Goal: Task Accomplishment & Management: Complete application form

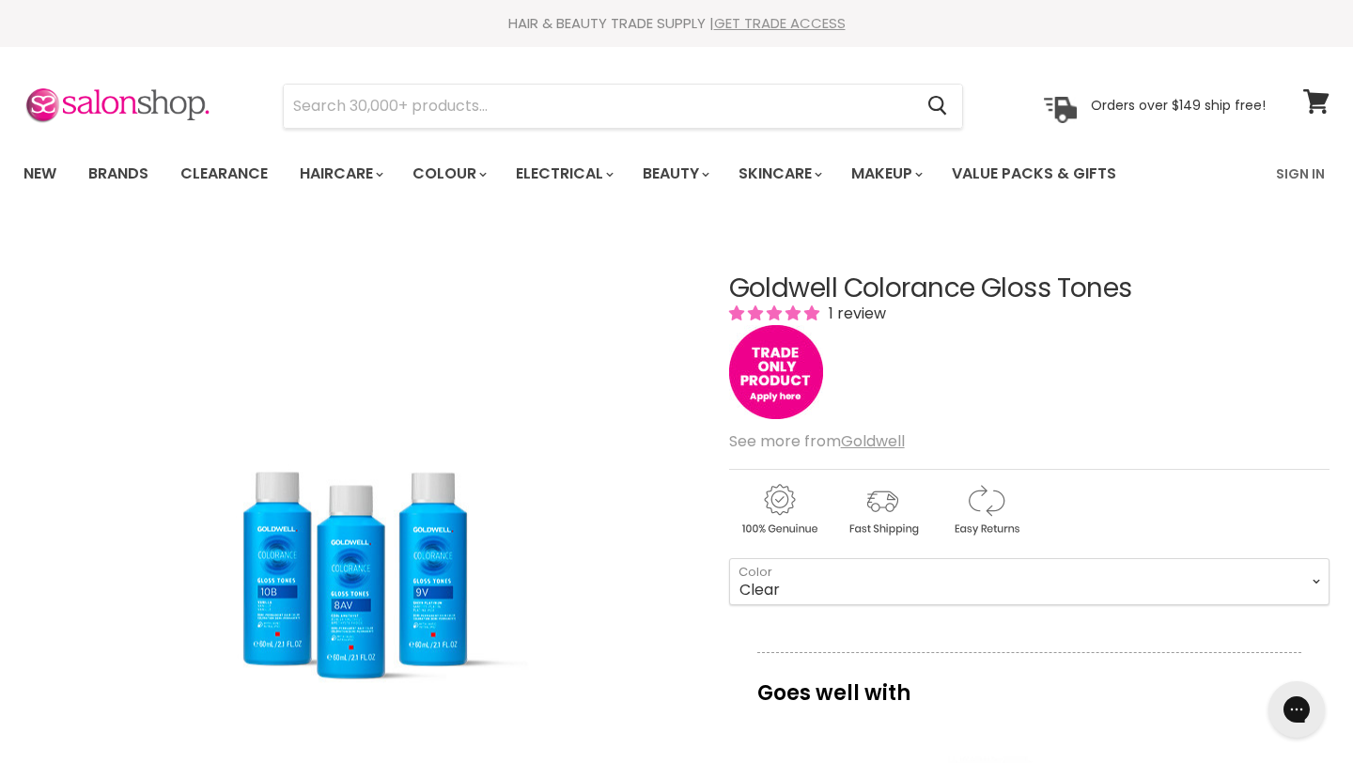
click at [805, 22] on link "GET TRADE ACCESS" at bounding box center [780, 23] width 132 height 20
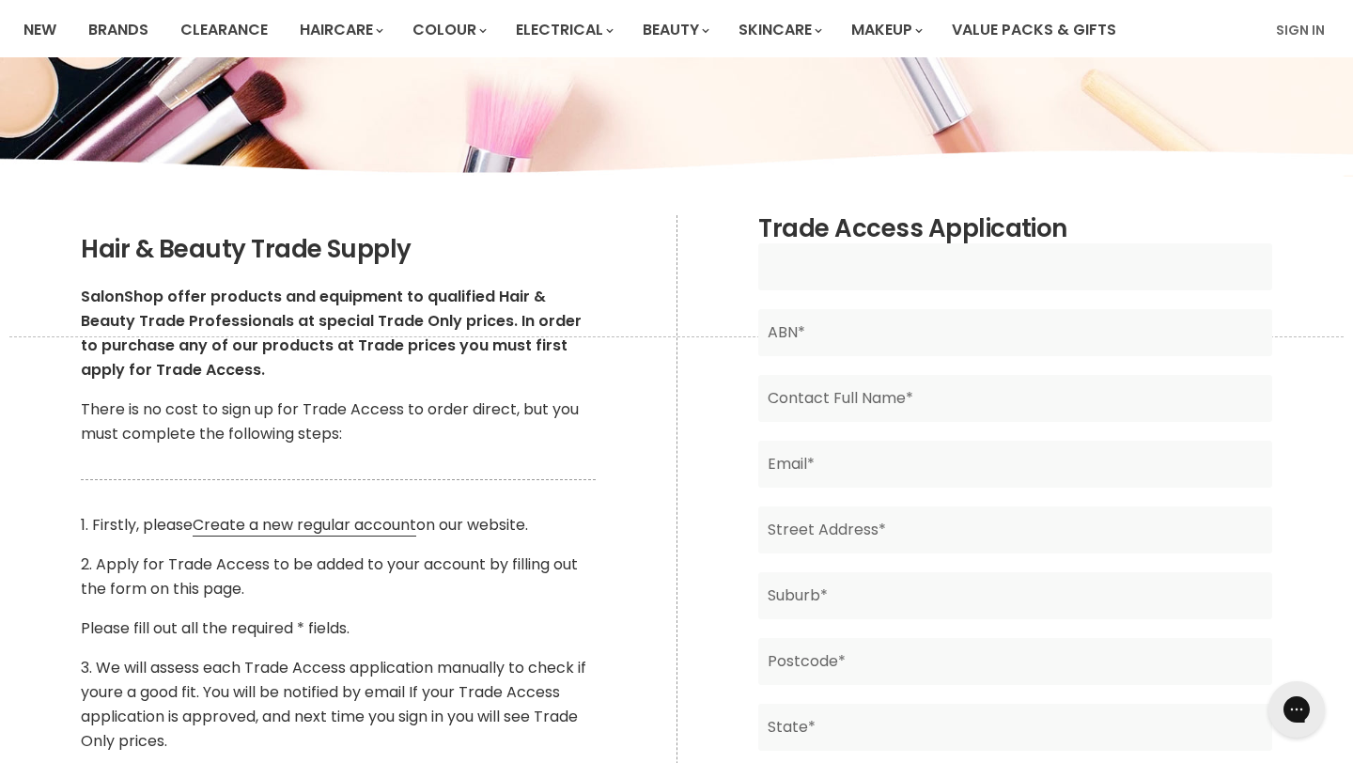
click at [861, 273] on input "Main content" at bounding box center [1014, 266] width 513 height 47
type input "Emmisyn Hair"
click at [849, 406] on input "Main content" at bounding box center [1014, 398] width 513 height 47
type input "Emmi Milne"
type input "emmi.milne05@gmail.com"
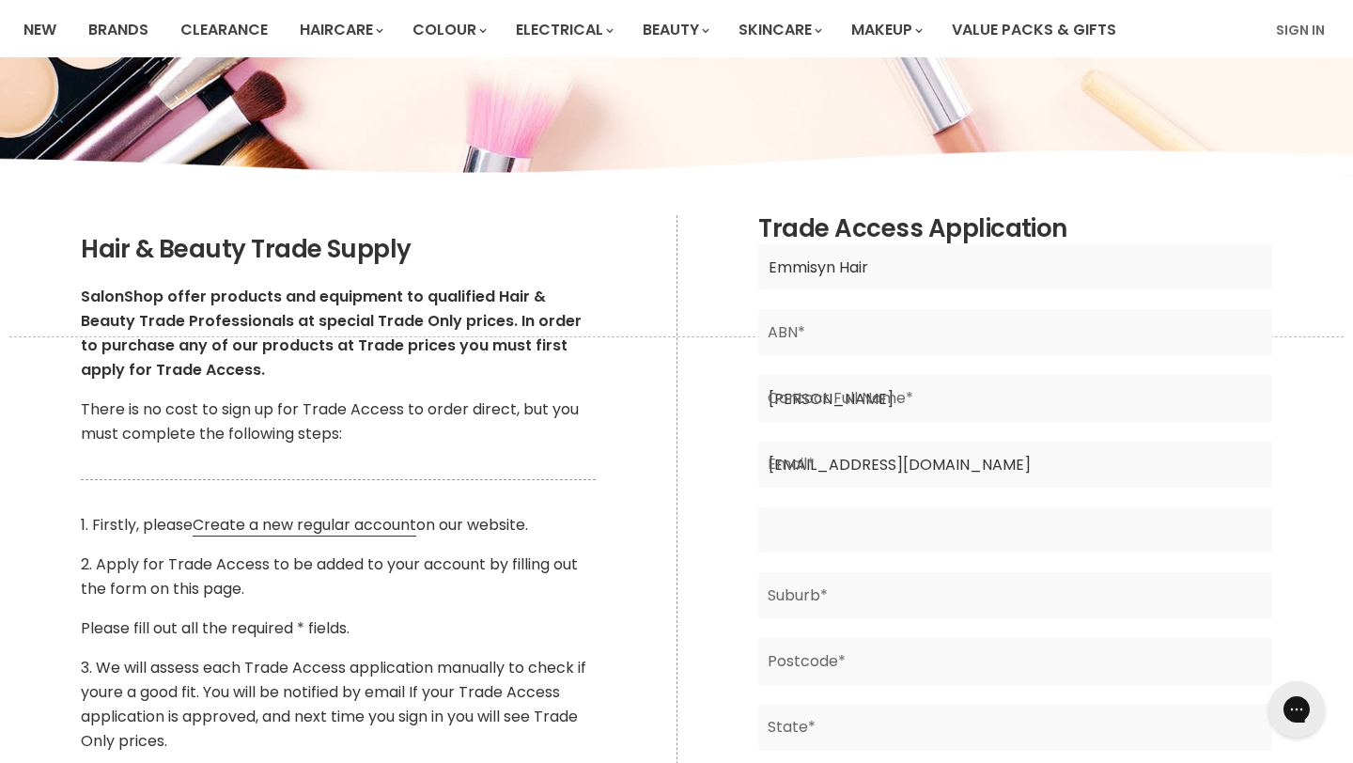
type input "474 Galston Rd"
type input "DURAL"
type input "2158"
type input "NSW"
type input "Australia"
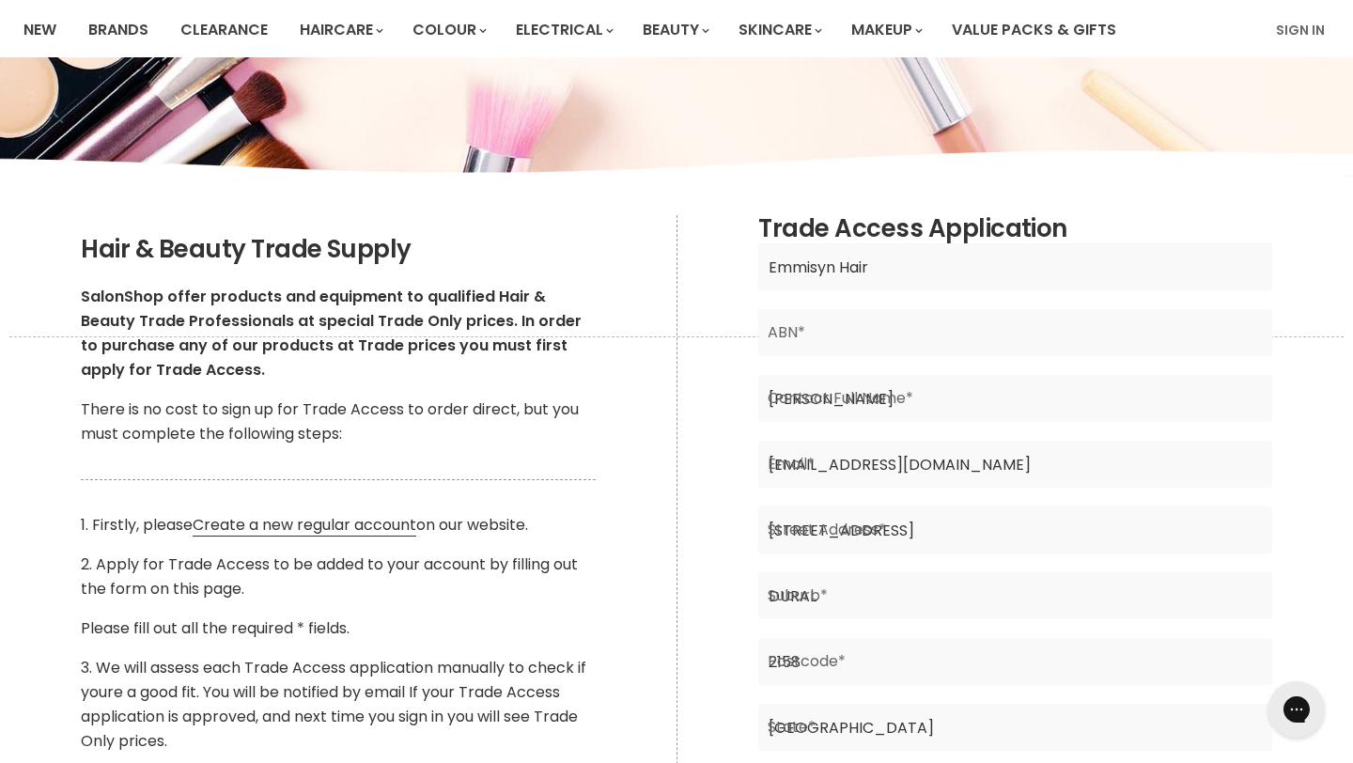
type input "0497211000"
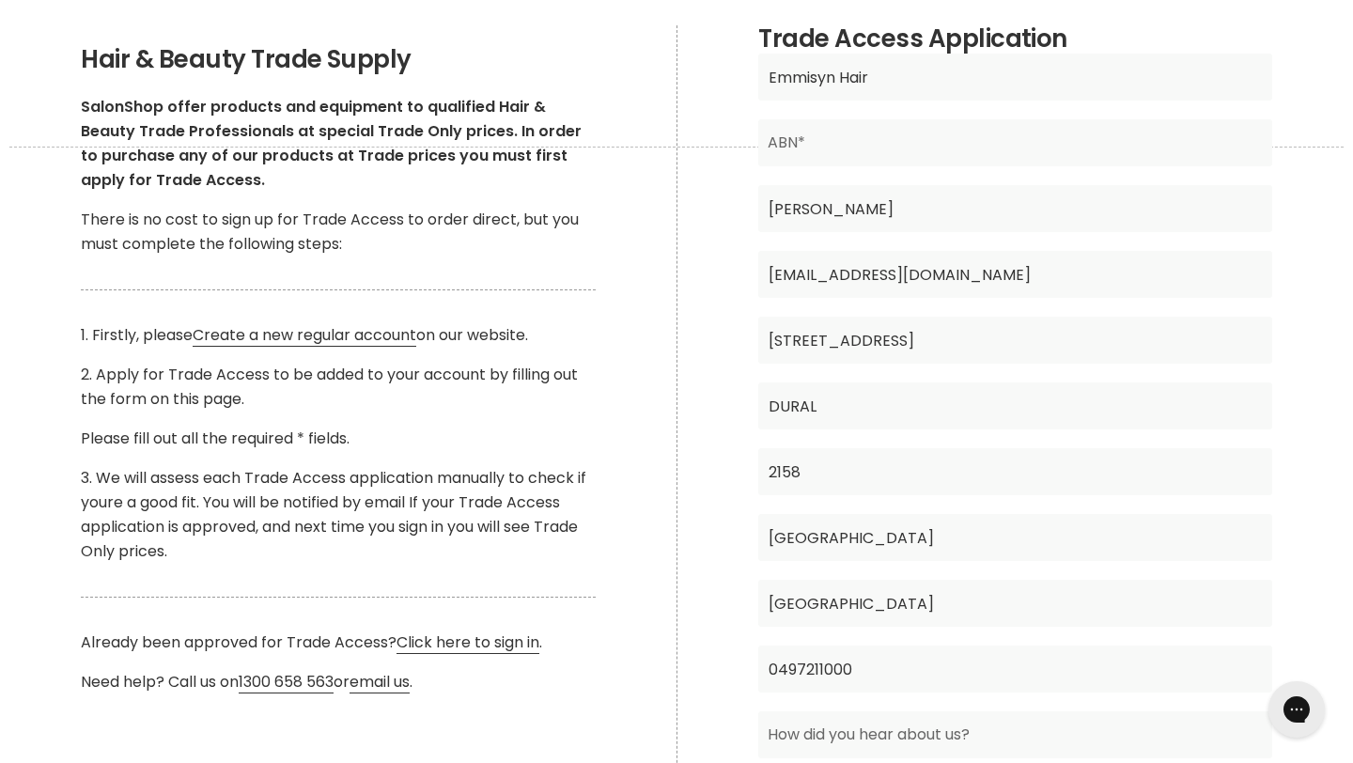
scroll to position [322, 0]
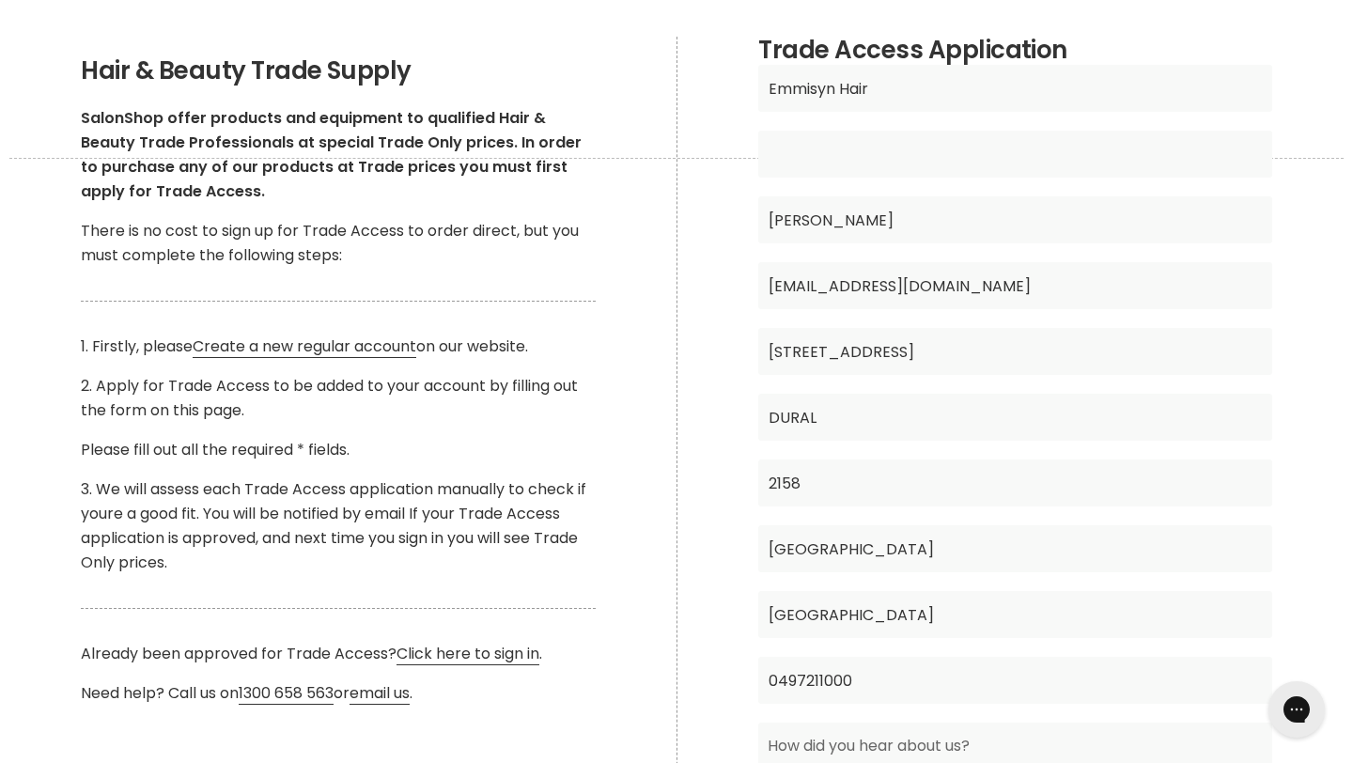
click at [886, 155] on input "Main content" at bounding box center [1014, 154] width 513 height 47
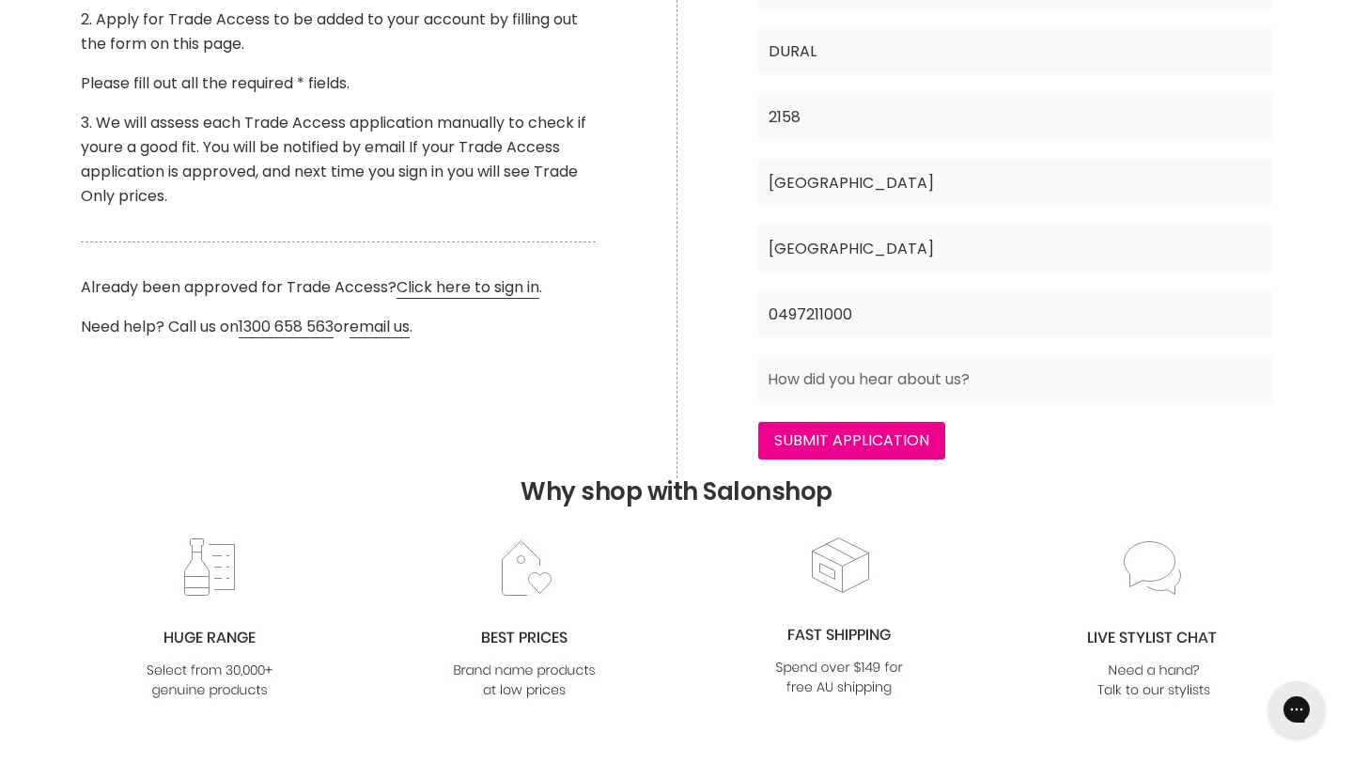
scroll to position [741, 0]
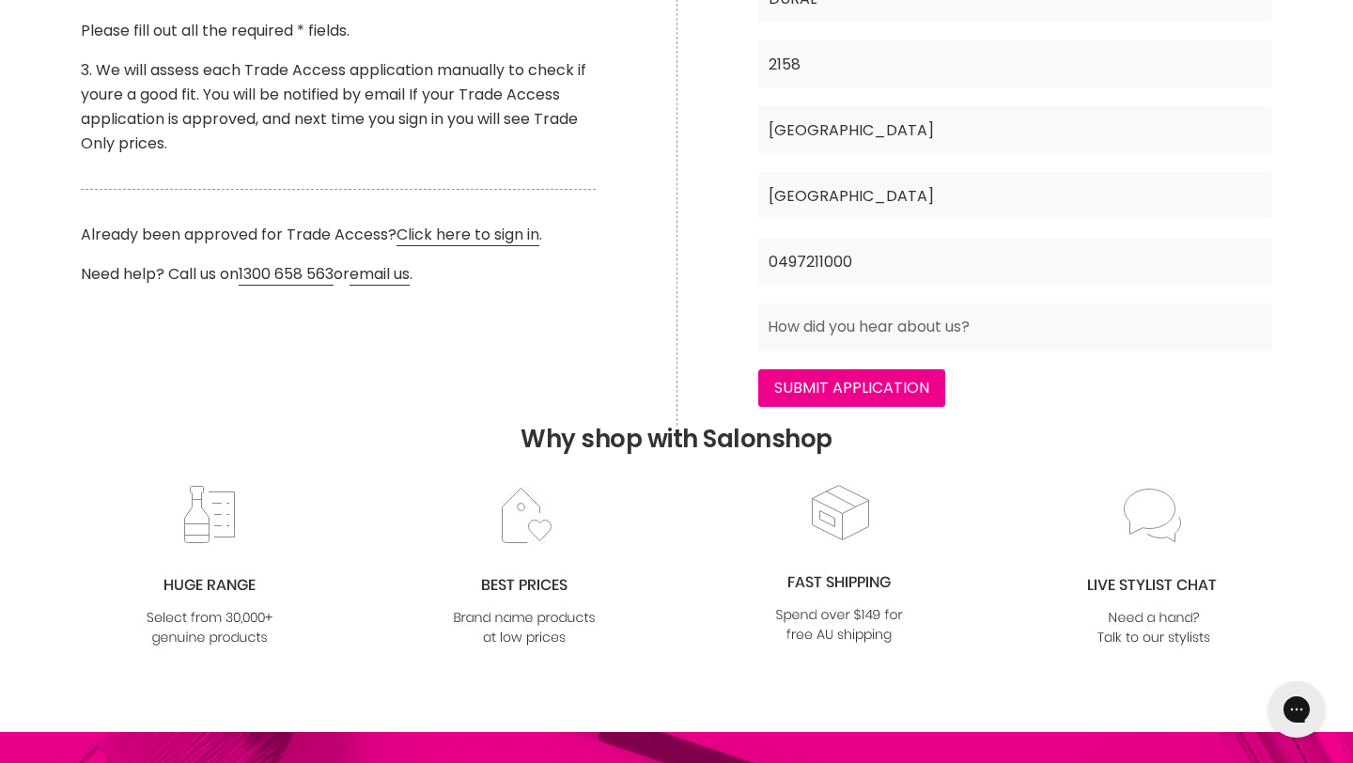
type input "87741171486"
click at [1062, 339] on input "Main content" at bounding box center [1014, 326] width 513 height 47
type input "Online"
click at [915, 392] on input "Submit Application" at bounding box center [851, 388] width 187 height 38
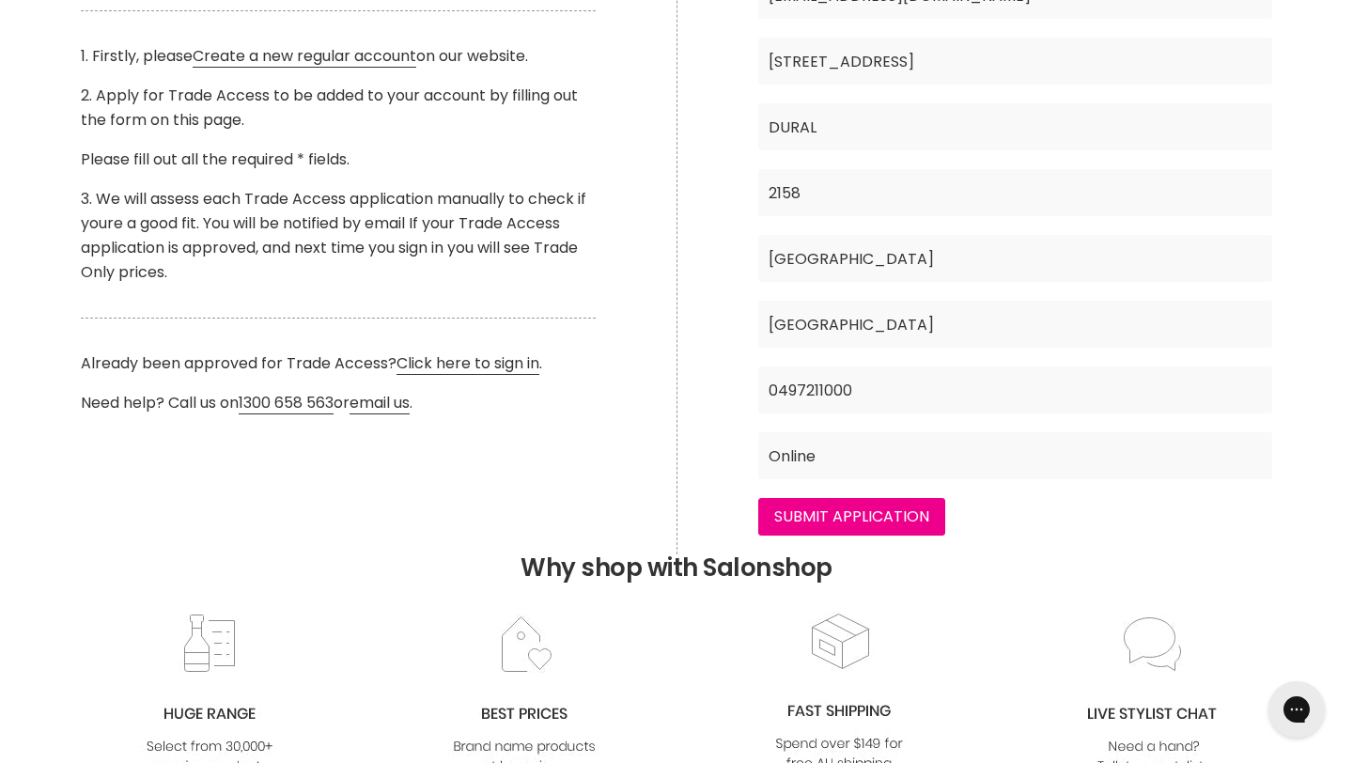
scroll to position [628, 0]
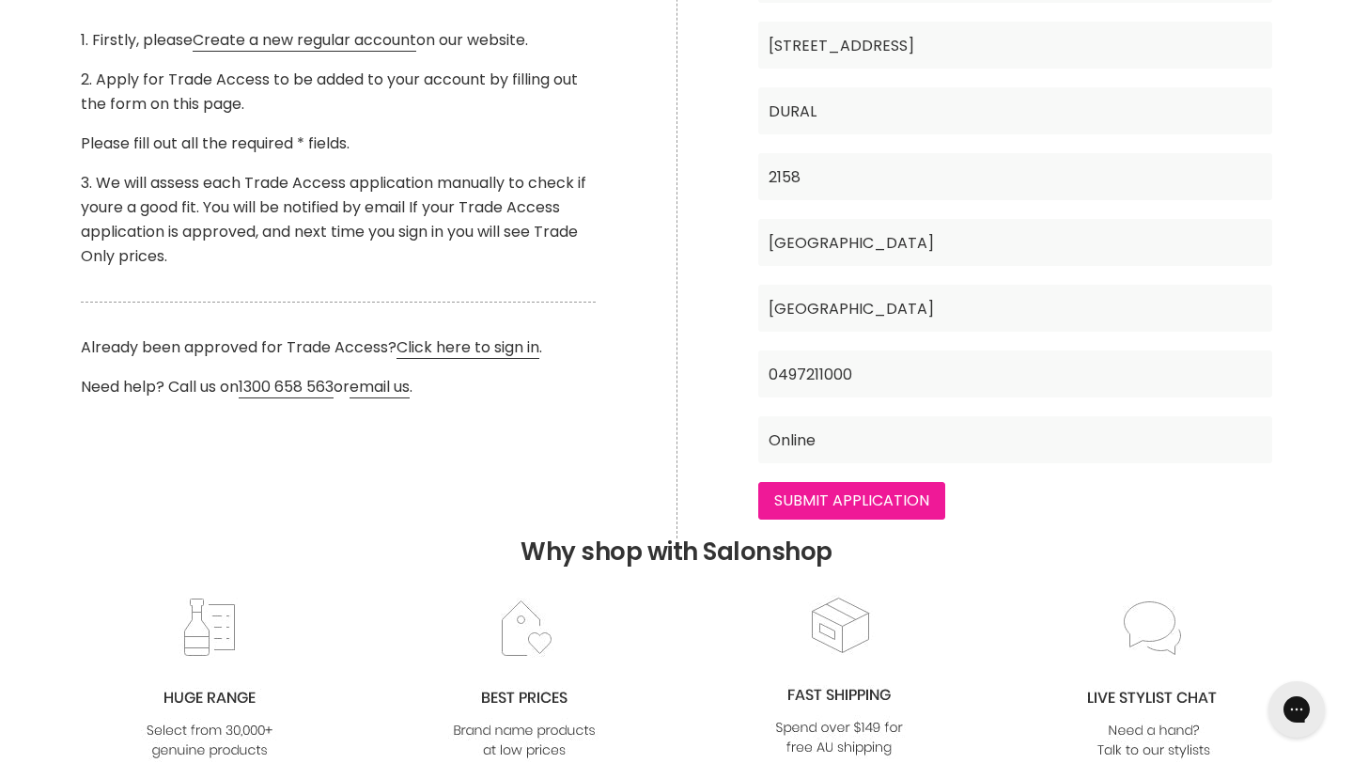
click at [843, 506] on input "Submit Application" at bounding box center [851, 501] width 187 height 38
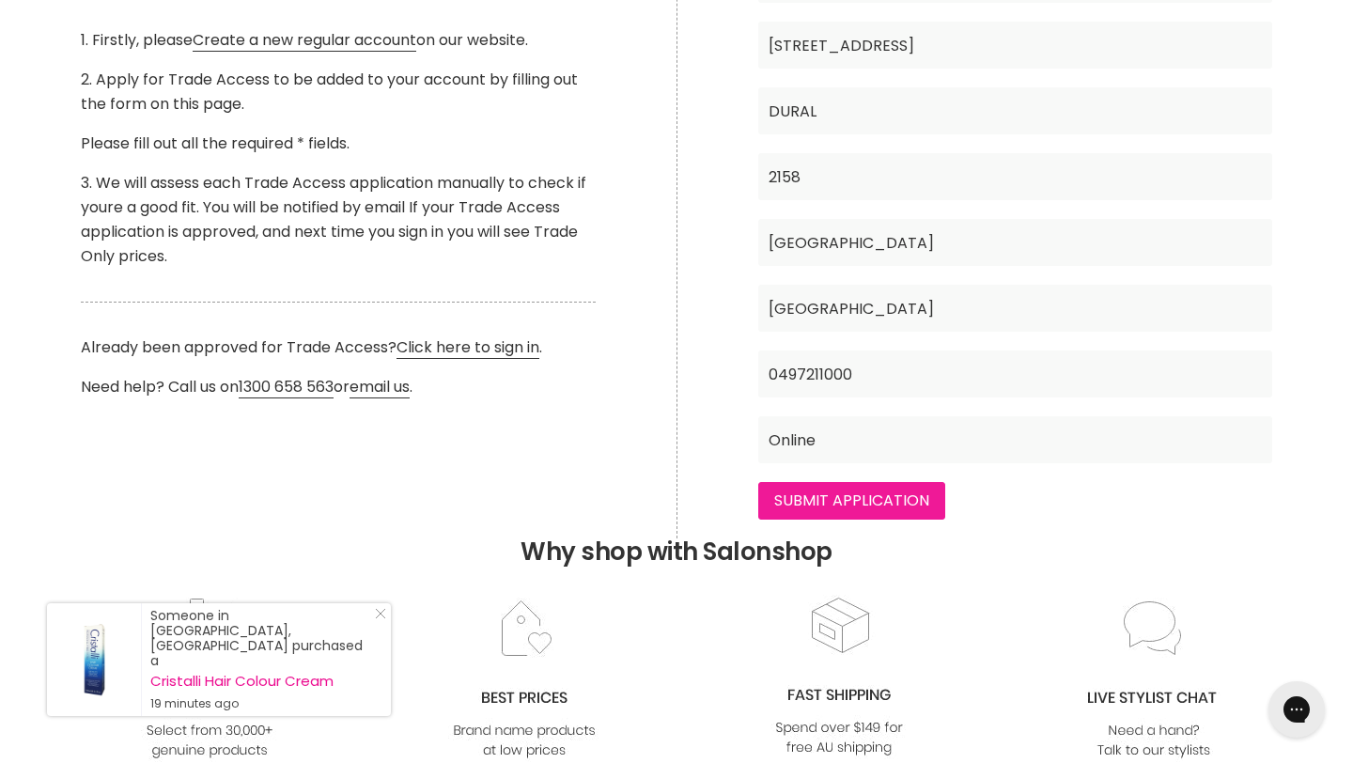
click at [869, 495] on input "Submit Application" at bounding box center [851, 501] width 187 height 38
